Goal: Information Seeking & Learning: Learn about a topic

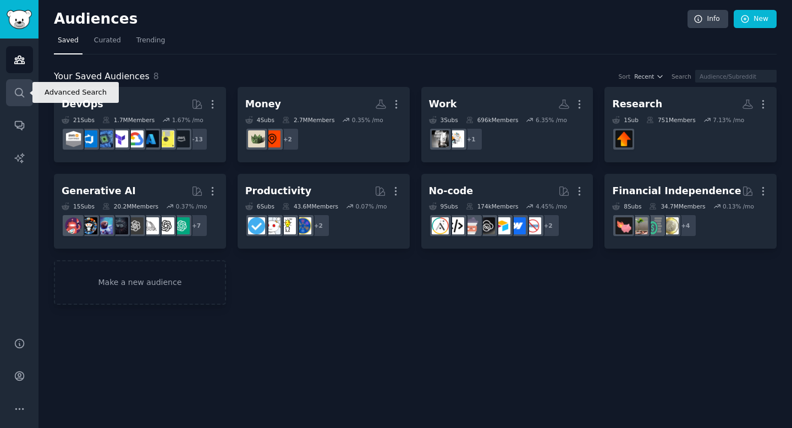
click at [21, 91] on icon "Sidebar" at bounding box center [20, 93] width 12 height 12
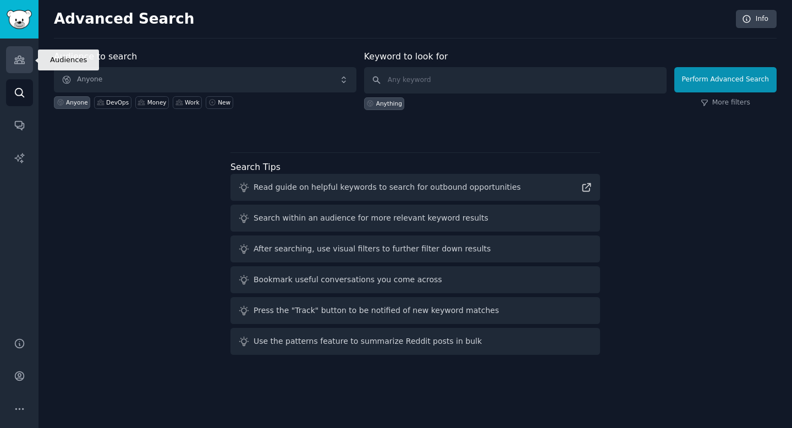
click at [19, 59] on icon "Sidebar" at bounding box center [20, 60] width 12 height 12
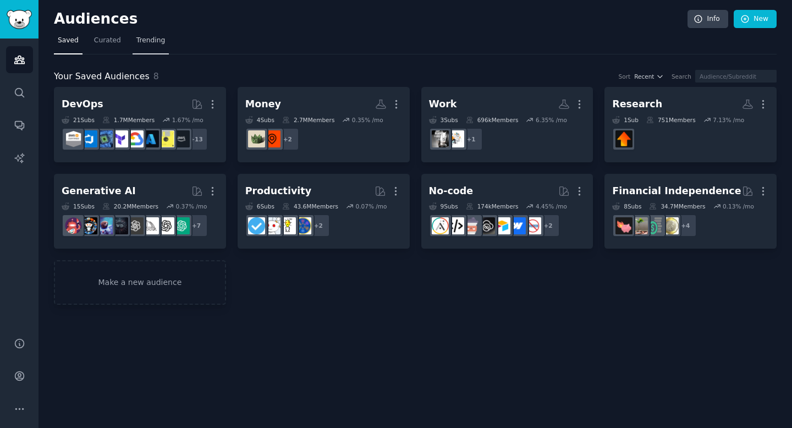
click at [152, 37] on span "Trending" at bounding box center [150, 41] width 29 height 10
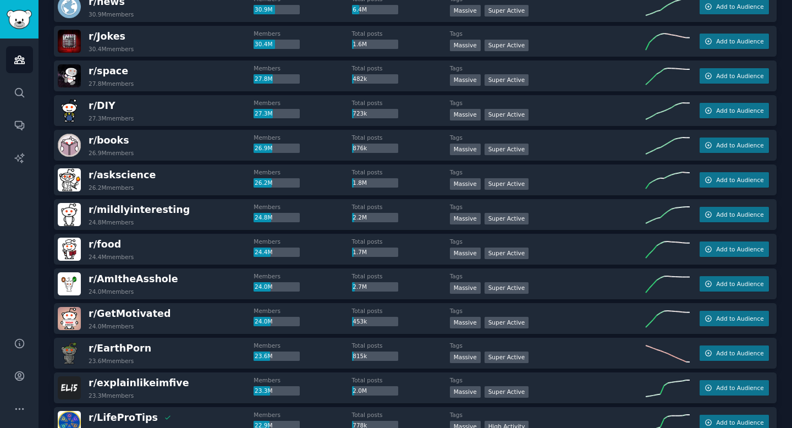
scroll to position [510, 0]
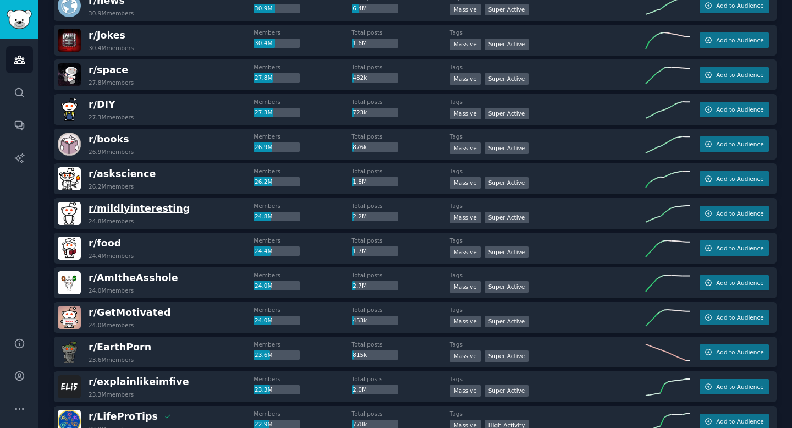
click at [152, 208] on span "r/ mildlyinteresting" at bounding box center [139, 208] width 101 height 11
drag, startPoint x: 174, startPoint y: 211, endPoint x: 69, endPoint y: 210, distance: 104.5
click at [69, 210] on div "r/ mildlyinteresting 24.8M members" at bounding box center [156, 213] width 196 height 23
click at [186, 212] on div "r/ mildlyinteresting 24.8M members" at bounding box center [156, 213] width 196 height 23
drag, startPoint x: 175, startPoint y: 210, endPoint x: 88, endPoint y: 206, distance: 87.6
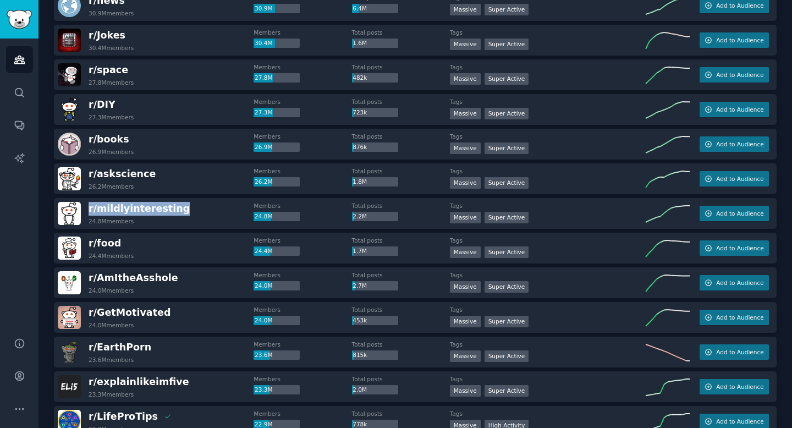
click at [88, 206] on div "r/ mildlyinteresting 24.8M members" at bounding box center [156, 213] width 196 height 23
copy span "r/ mildlyinteresting"
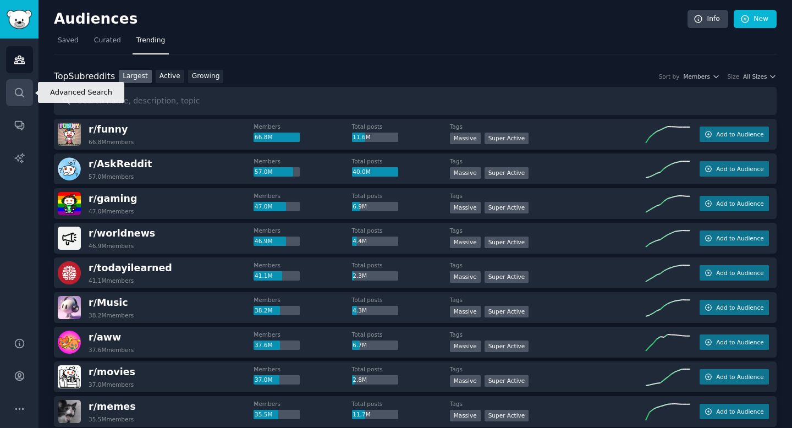
click at [20, 94] on icon "Sidebar" at bounding box center [20, 93] width 12 height 12
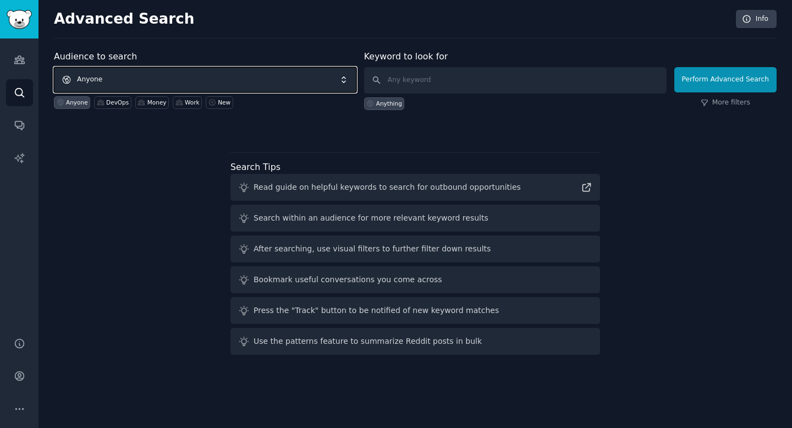
click at [109, 80] on span "Anyone" at bounding box center [205, 79] width 303 height 25
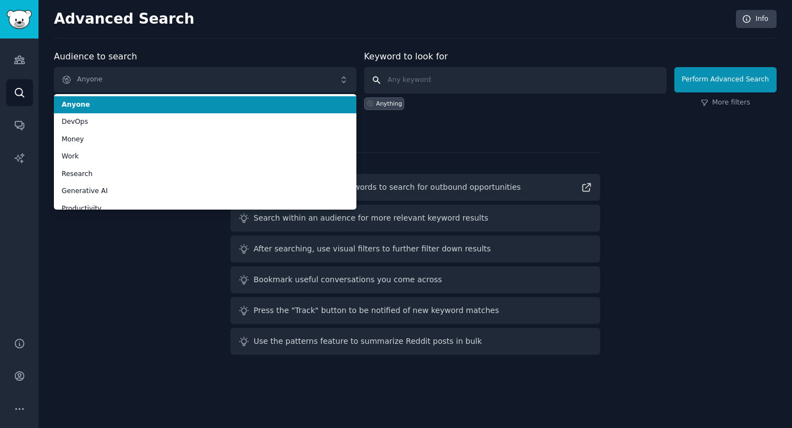
click at [436, 84] on input "text" at bounding box center [515, 80] width 303 height 26
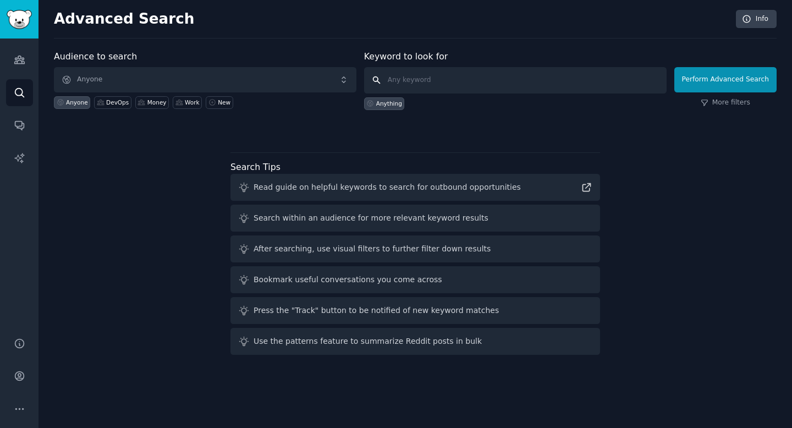
paste input "r/mildlyinteresting"
type input "r/mildlyinteresting"
click at [707, 85] on button "Perform Advanced Search" at bounding box center [725, 79] width 102 height 25
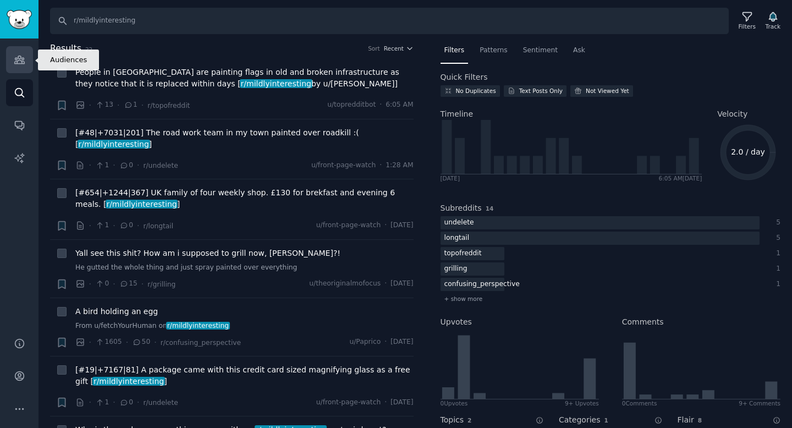
click at [21, 55] on icon "Sidebar" at bounding box center [20, 60] width 12 height 12
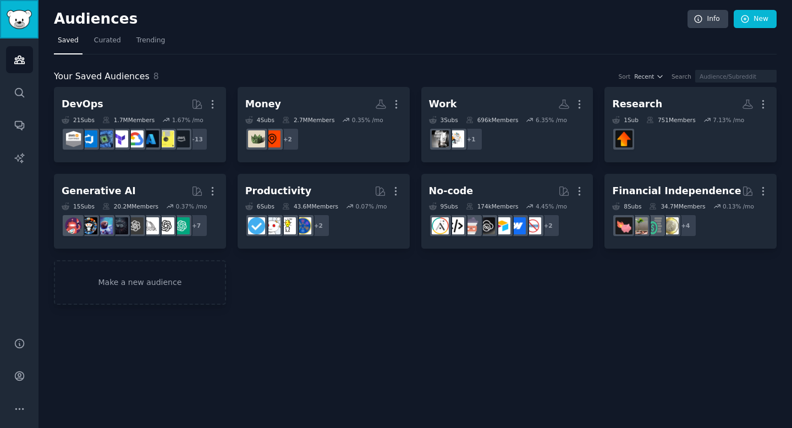
click at [21, 14] on img "Sidebar" at bounding box center [19, 19] width 25 height 19
click at [21, 21] on img "Sidebar" at bounding box center [19, 19] width 25 height 19
click at [114, 43] on span "Curated" at bounding box center [107, 41] width 27 height 10
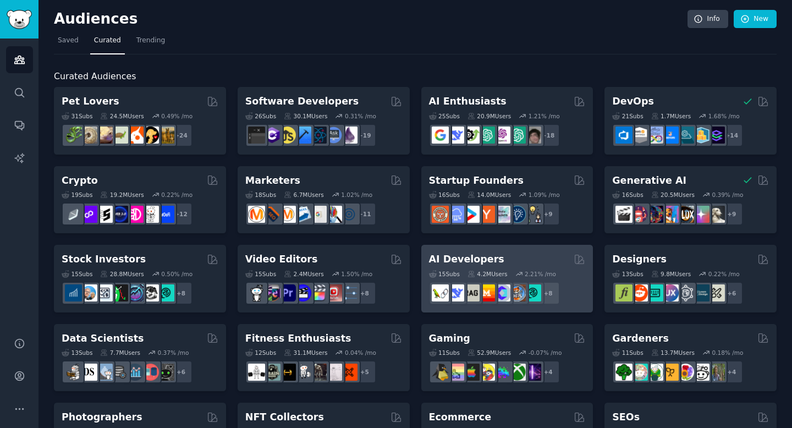
click at [510, 257] on div "AI Developers" at bounding box center [507, 259] width 157 height 14
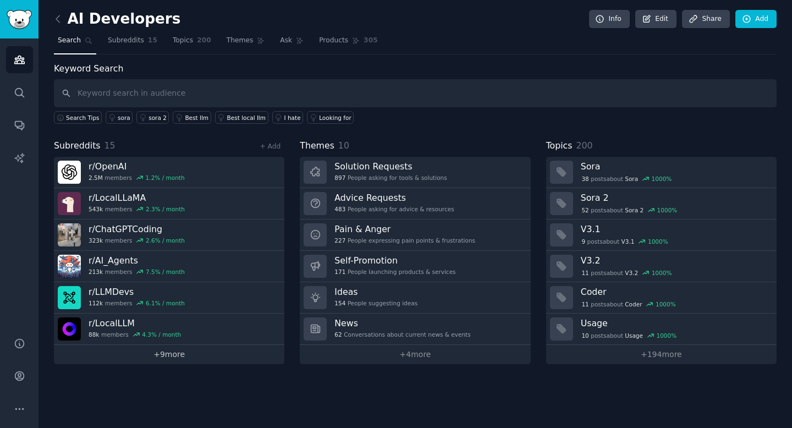
click at [163, 351] on link "+ 9 more" at bounding box center [169, 354] width 230 height 19
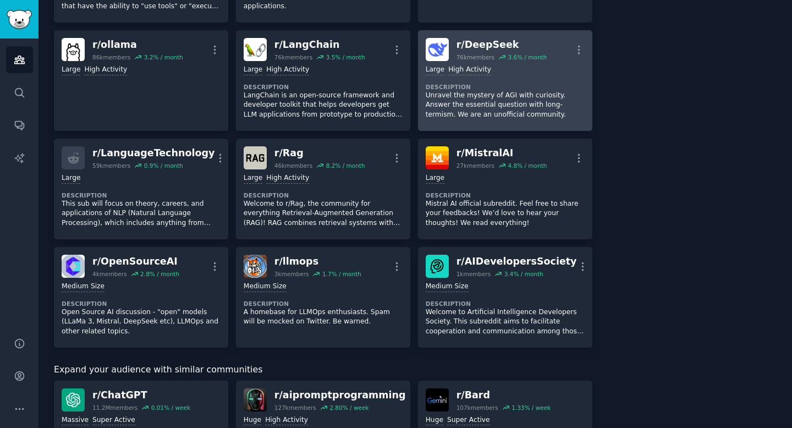
scroll to position [410, 0]
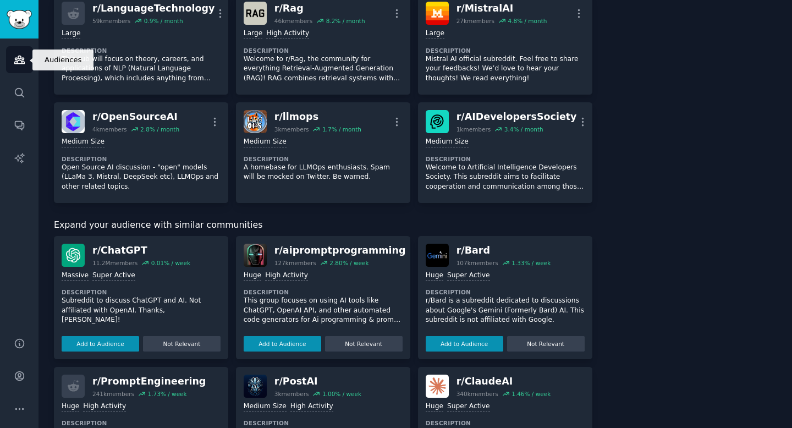
click at [19, 52] on link "Audiences" at bounding box center [19, 59] width 27 height 27
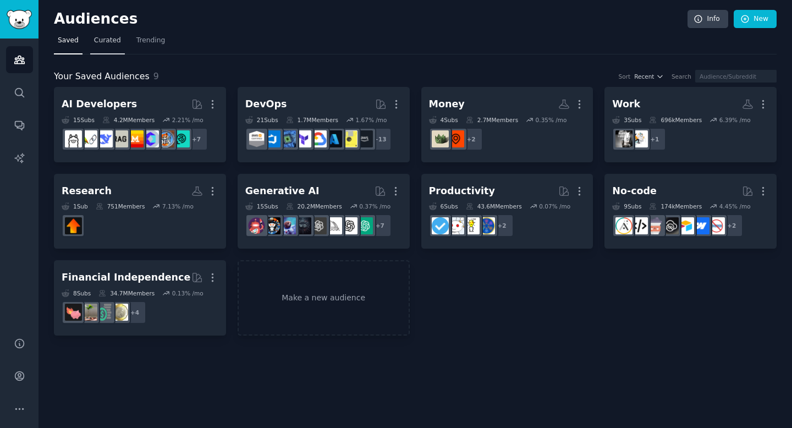
click at [112, 41] on span "Curated" at bounding box center [107, 41] width 27 height 10
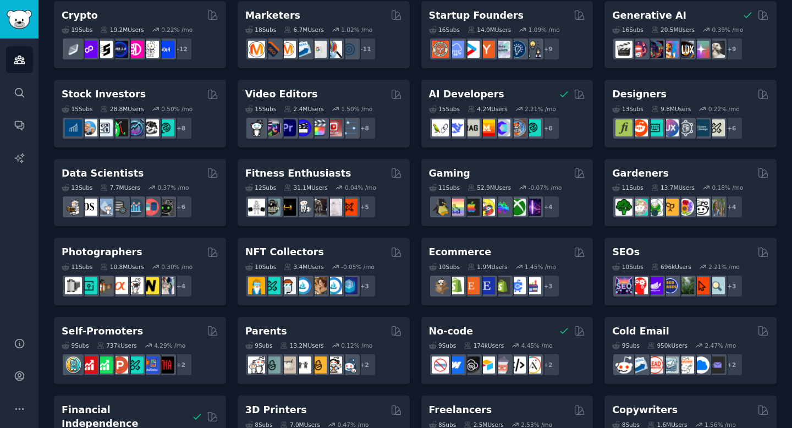
scroll to position [142, 0]
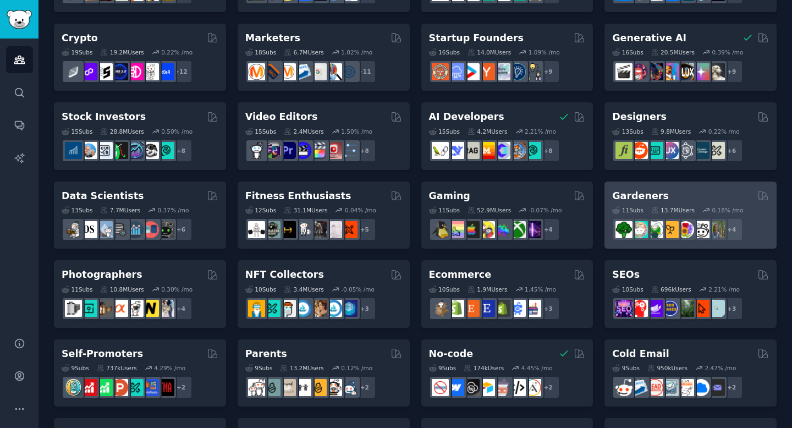
click at [690, 188] on div "Gardeners 11 Sub s 13.7M Users 0.18 % /mo r/GardeningUK + 4" at bounding box center [691, 216] width 172 height 68
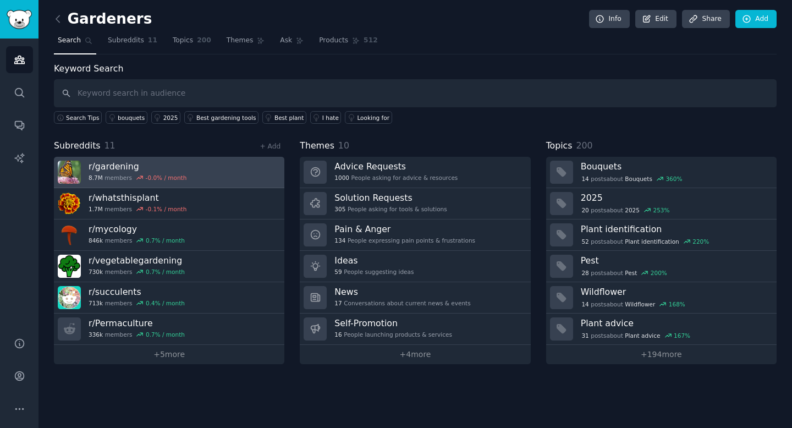
click at [209, 168] on link "r/ gardening 8.7M members -0.0 % / month" at bounding box center [169, 172] width 230 height 31
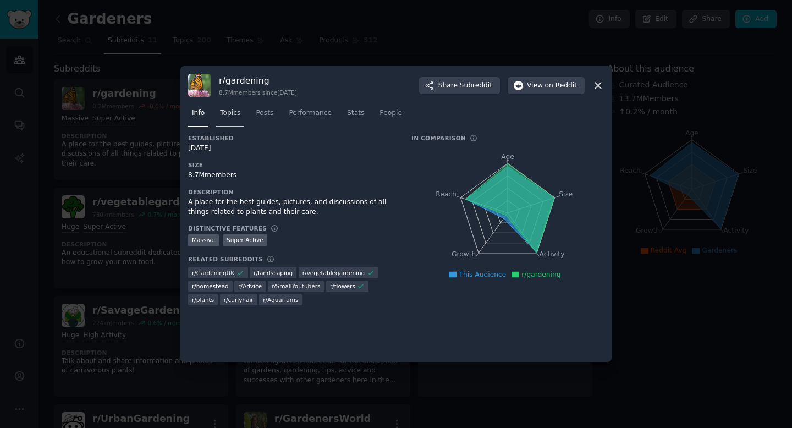
click at [233, 114] on span "Topics" at bounding box center [230, 113] width 20 height 10
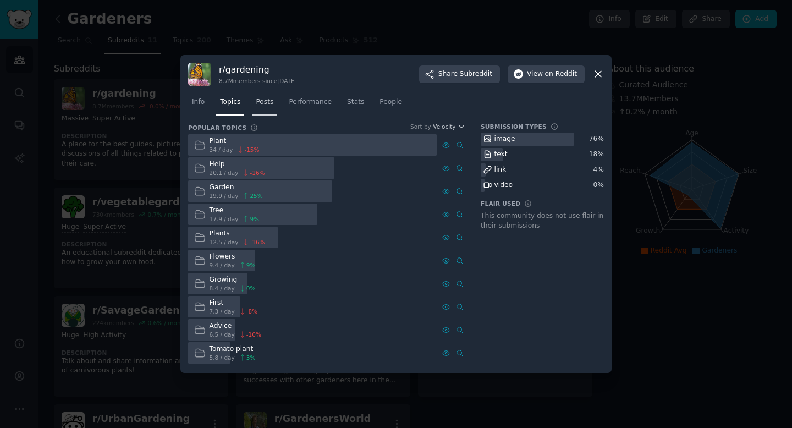
click at [264, 100] on span "Posts" at bounding box center [265, 102] width 18 height 10
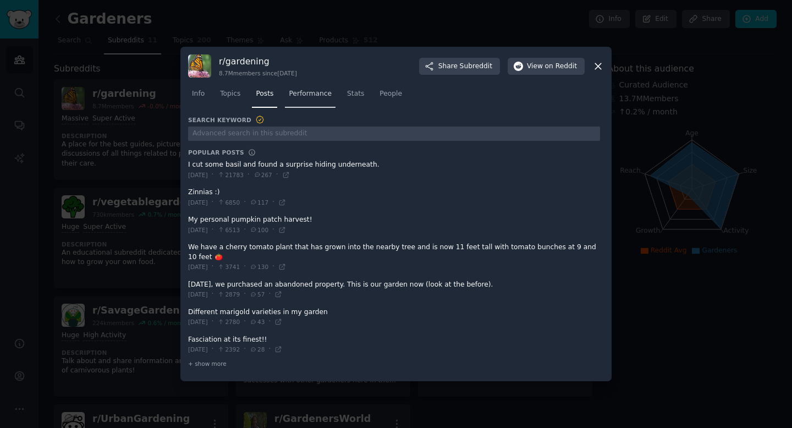
click at [314, 89] on span "Performance" at bounding box center [310, 94] width 43 height 10
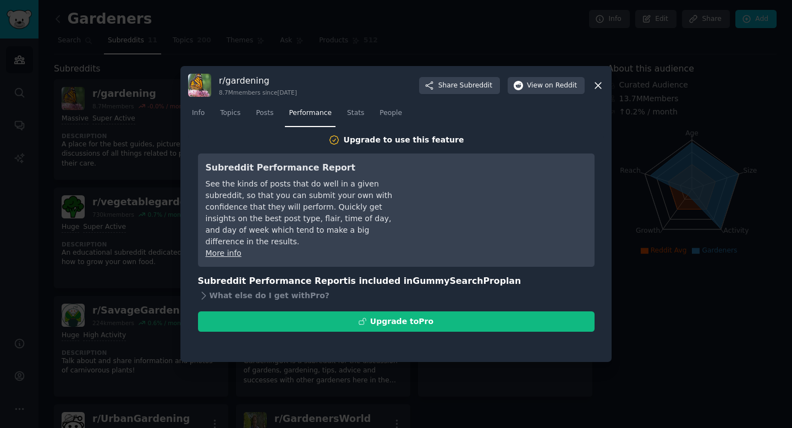
click at [599, 89] on icon at bounding box center [598, 86] width 12 height 12
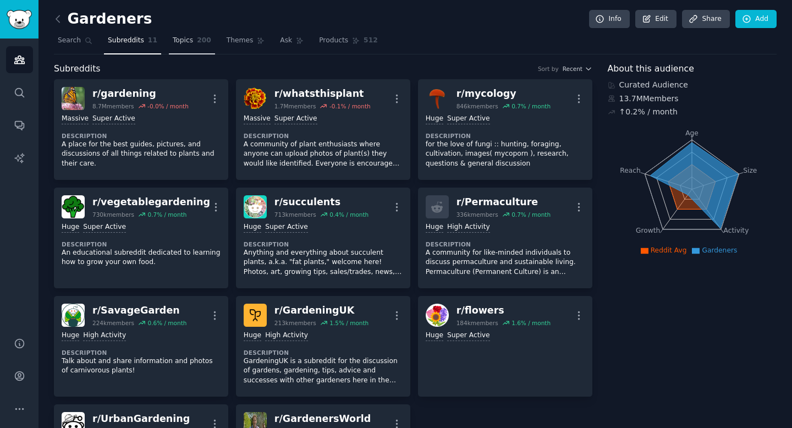
click at [190, 41] on link "Topics 200" at bounding box center [192, 43] width 46 height 23
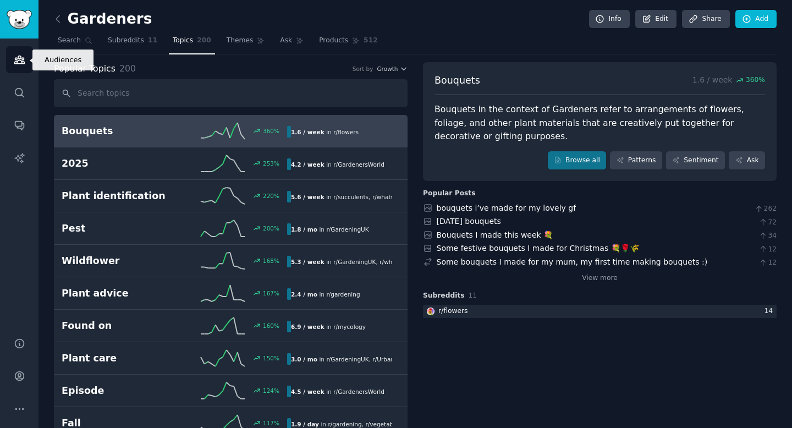
click at [14, 57] on icon "Sidebar" at bounding box center [20, 60] width 12 height 12
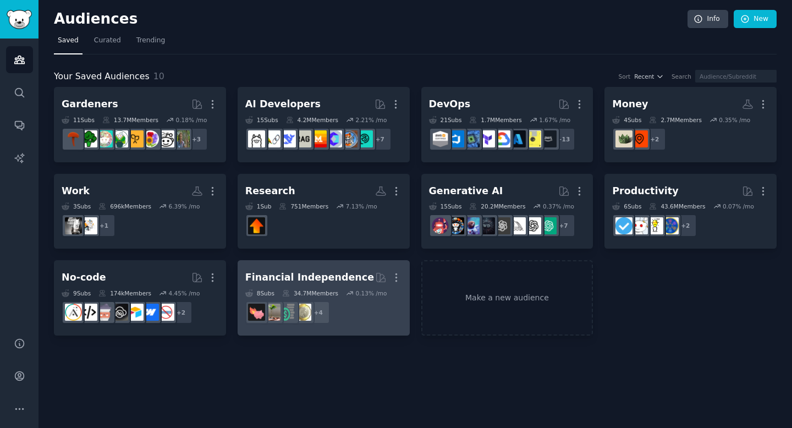
click at [342, 283] on div "Financial Independence" at bounding box center [309, 278] width 129 height 14
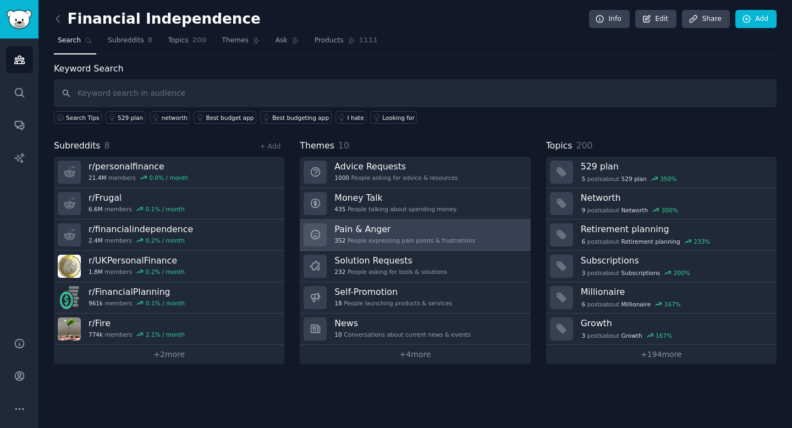
click at [476, 233] on link "Pain & Anger 352 People expressing pain points & frustrations" at bounding box center [415, 234] width 230 height 31
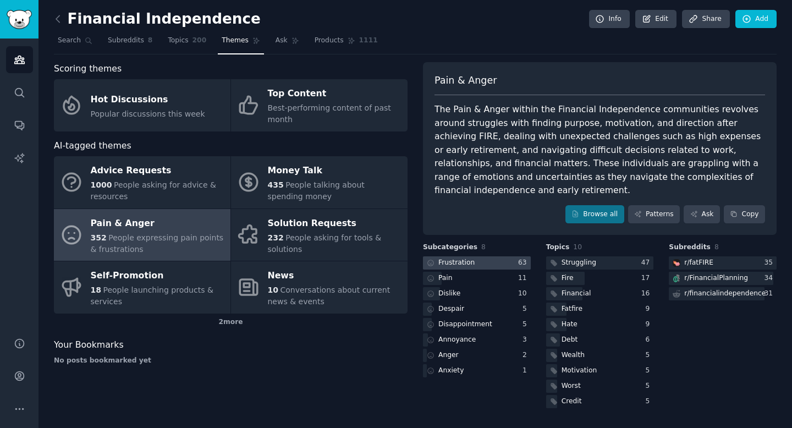
click at [490, 256] on div at bounding box center [477, 263] width 108 height 14
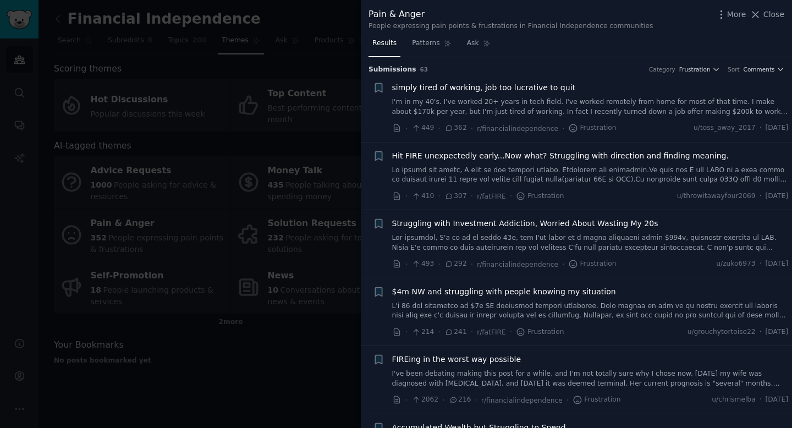
click at [612, 105] on link "I'm in my 40's. I've worked 20+ years in tech field. I've worked remotely from …" at bounding box center [590, 106] width 397 height 19
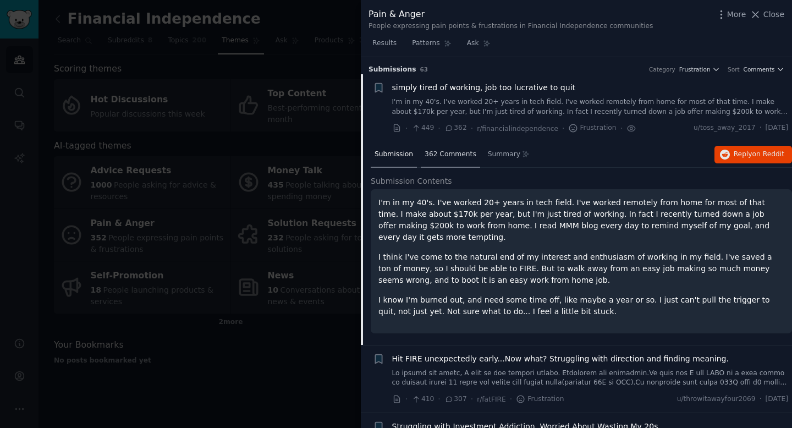
click at [460, 156] on span "362 Comments" at bounding box center [451, 155] width 52 height 10
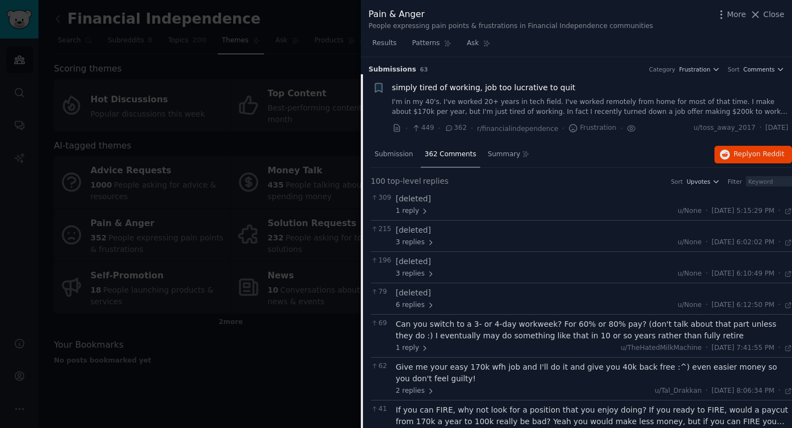
click at [575, 123] on div "· 449 · 362 · r/financialindependence · Frustration ·" at bounding box center [514, 129] width 244 height 12
click at [579, 110] on link "I'm in my 40's. I've worked 20+ years in tech field. I've worked remotely from …" at bounding box center [590, 106] width 397 height 19
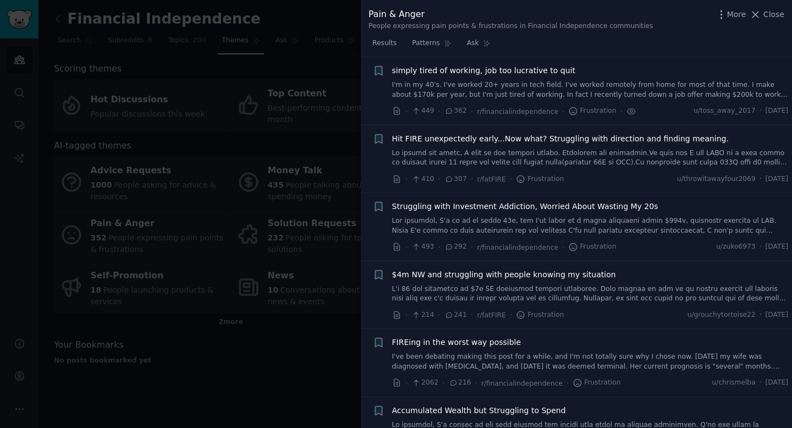
scroll to position [50, 0]
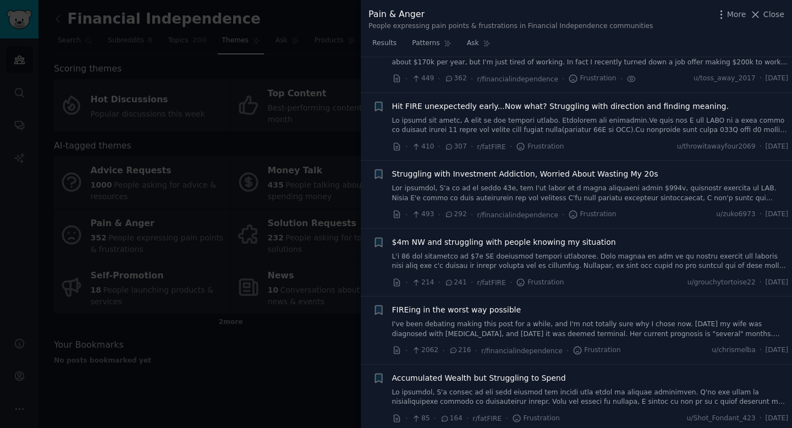
click at [594, 128] on link at bounding box center [590, 125] width 397 height 19
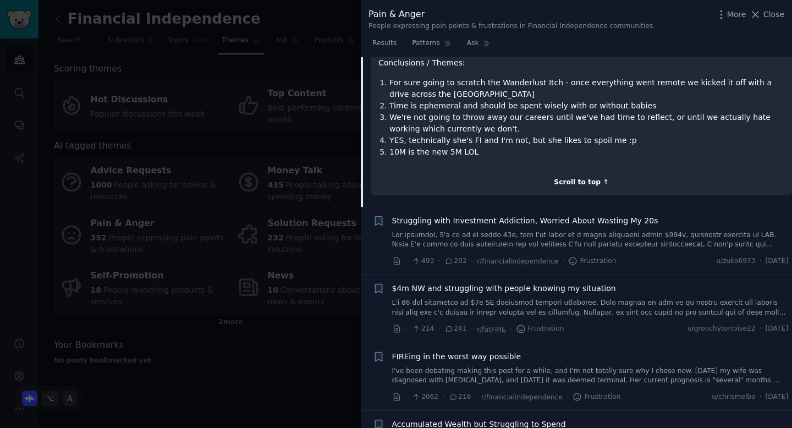
scroll to position [739, 0]
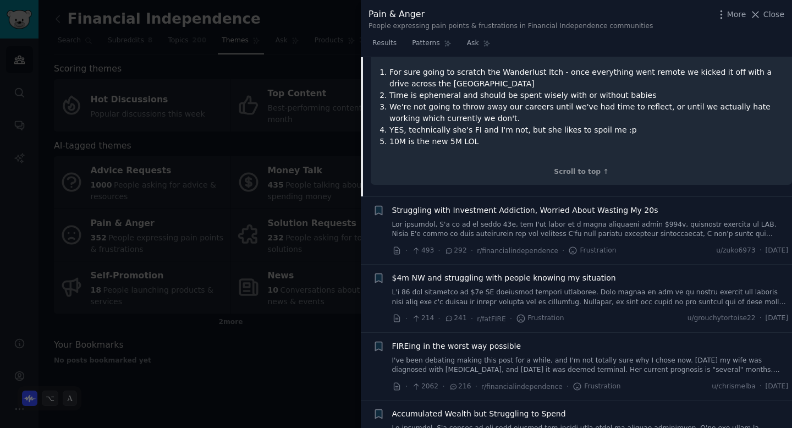
click at [646, 220] on link at bounding box center [590, 229] width 397 height 19
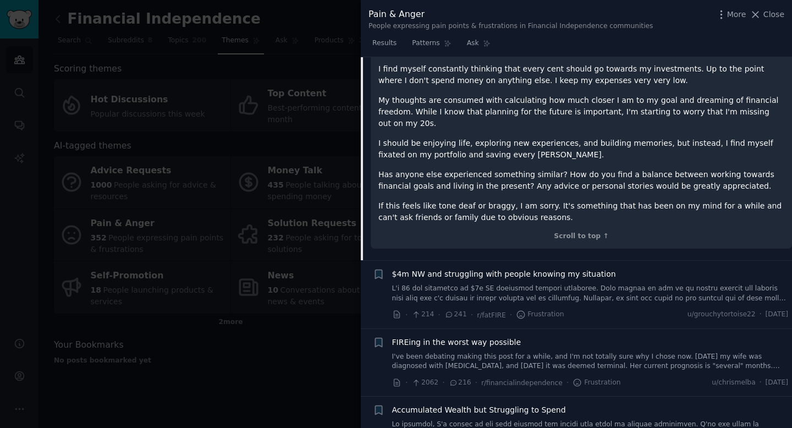
scroll to position [414, 0]
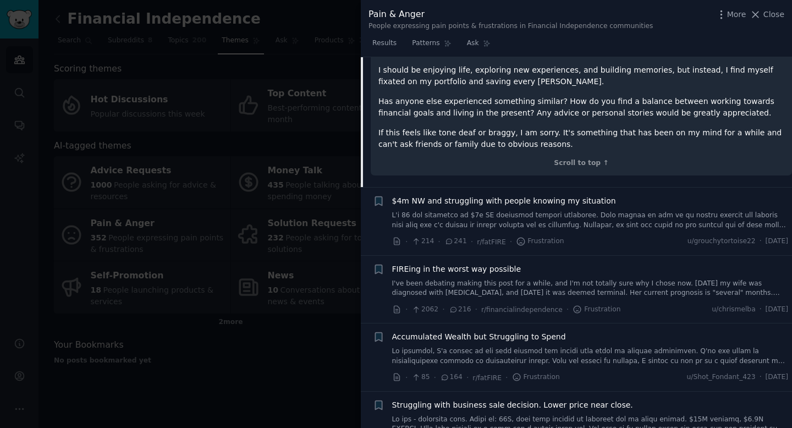
click at [582, 211] on link at bounding box center [590, 220] width 397 height 19
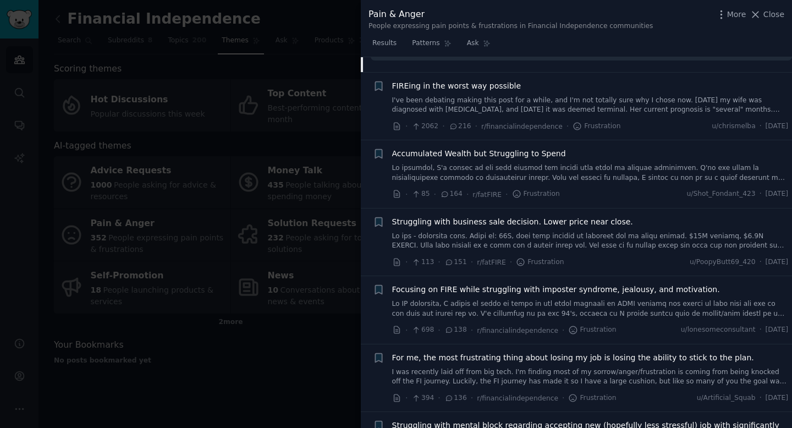
scroll to position [574, 0]
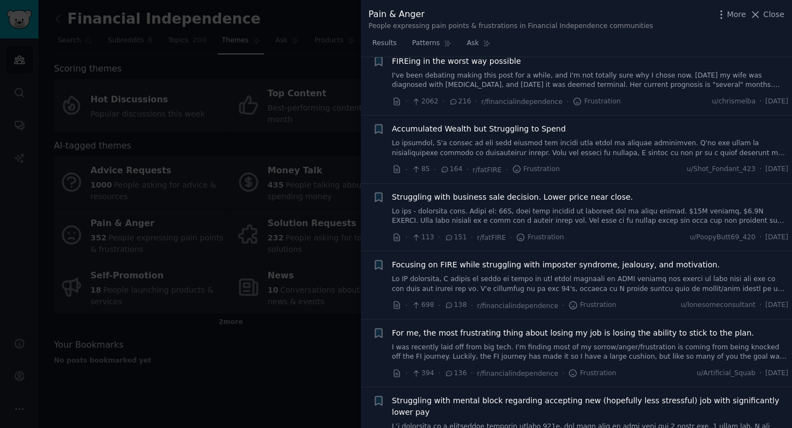
click at [326, 312] on div at bounding box center [396, 214] width 792 height 428
